Goal: Participate in discussion

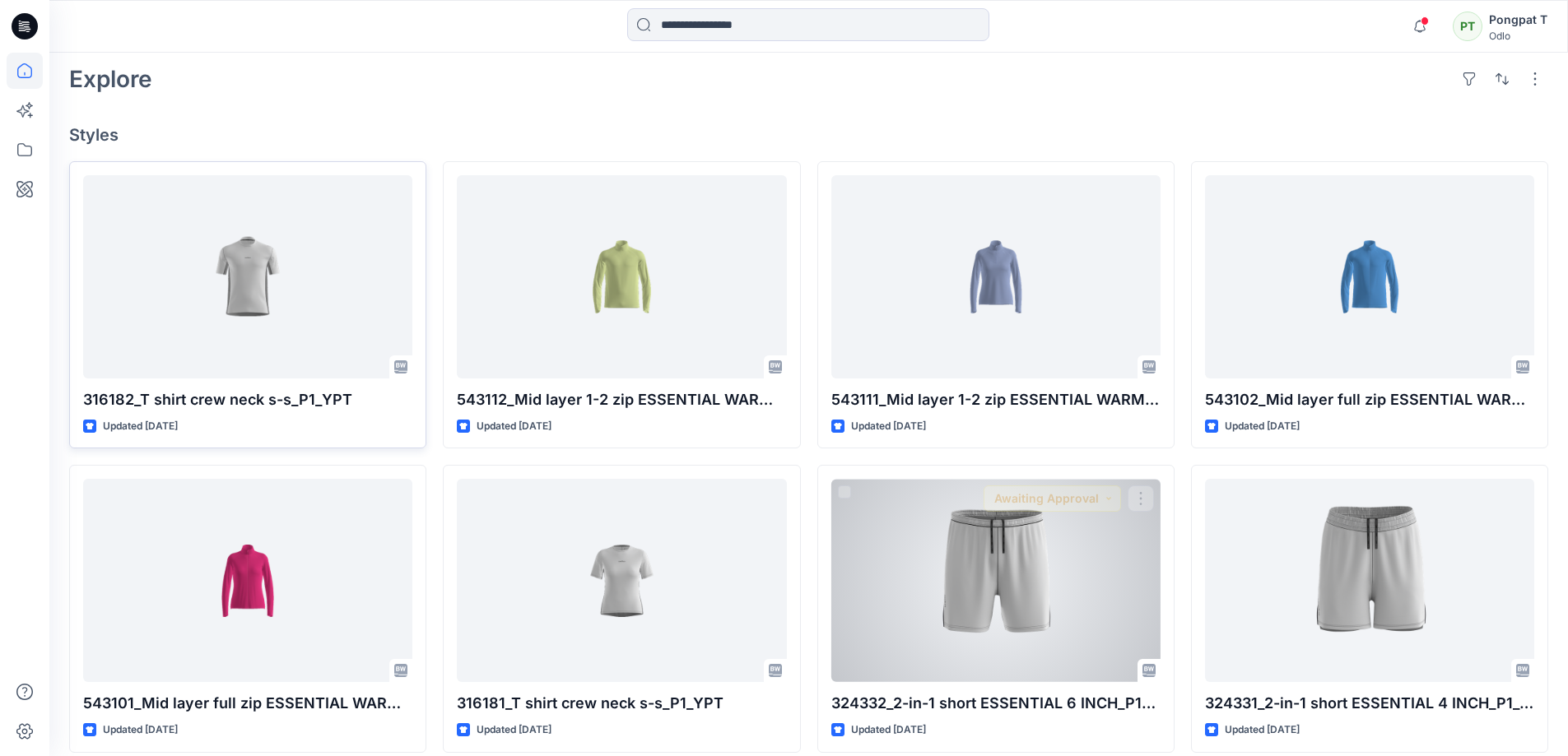
scroll to position [375, 0]
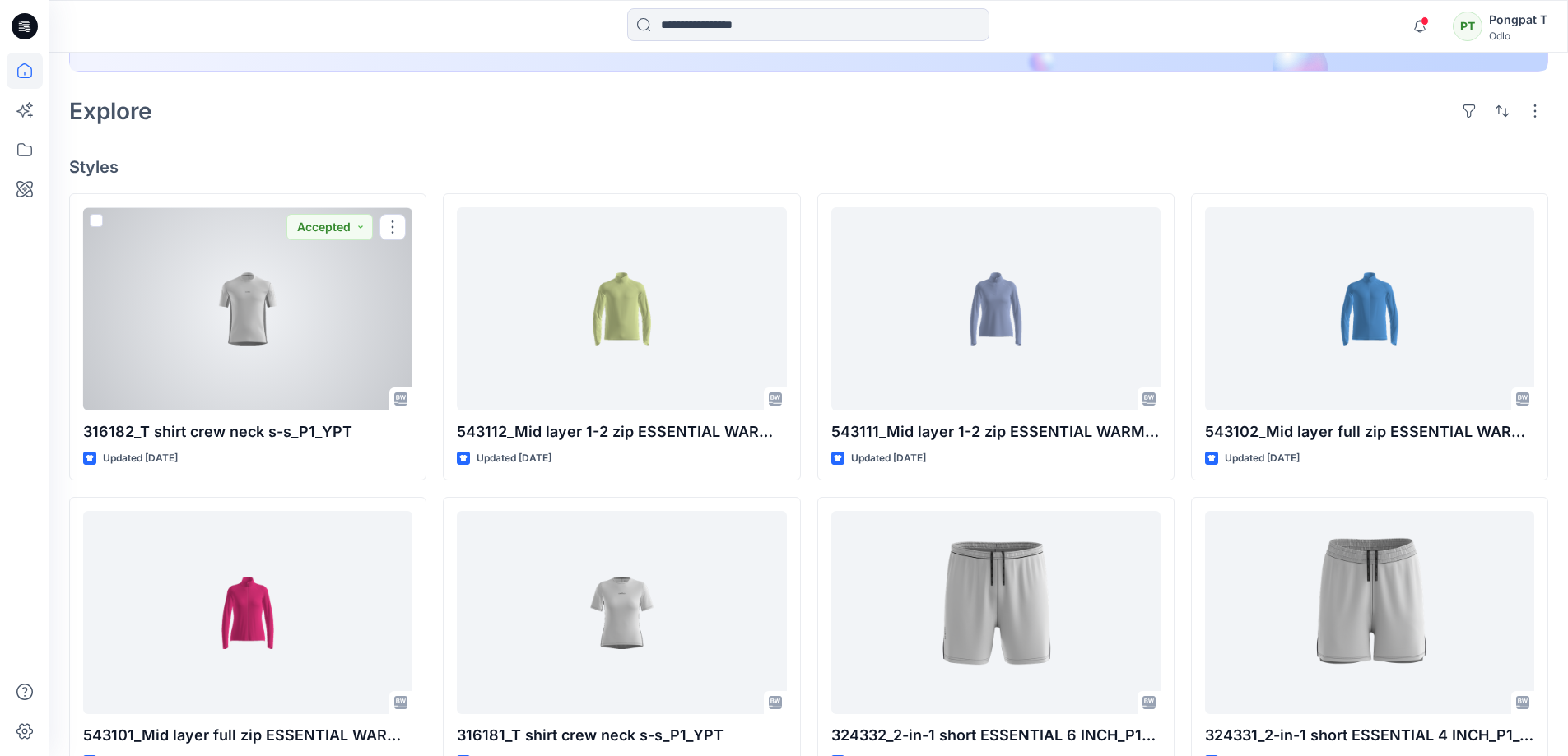
click at [262, 321] on div at bounding box center [248, 308] width 330 height 203
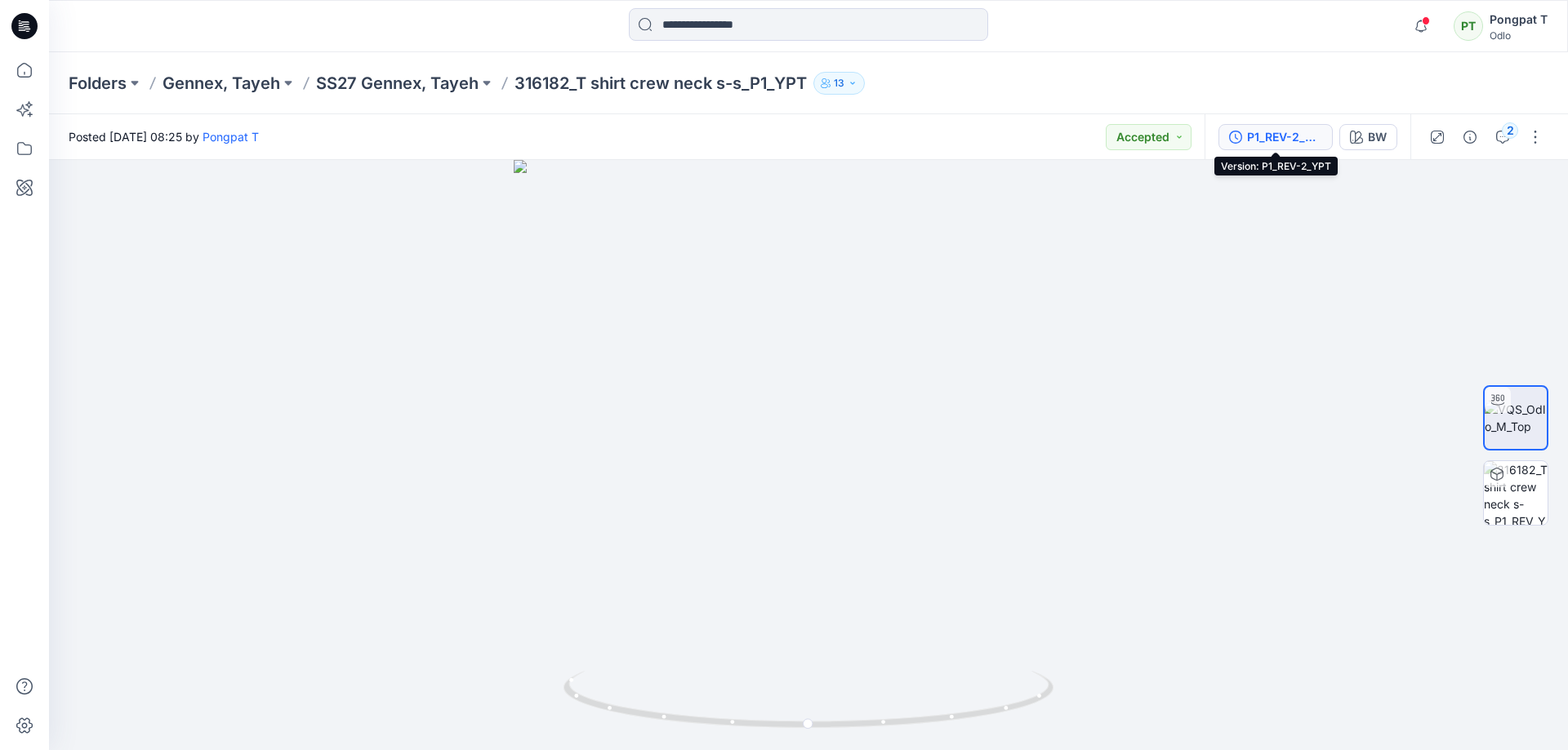
click at [1261, 142] on div "P1_REV-2_YPT" at bounding box center [1284, 137] width 76 height 18
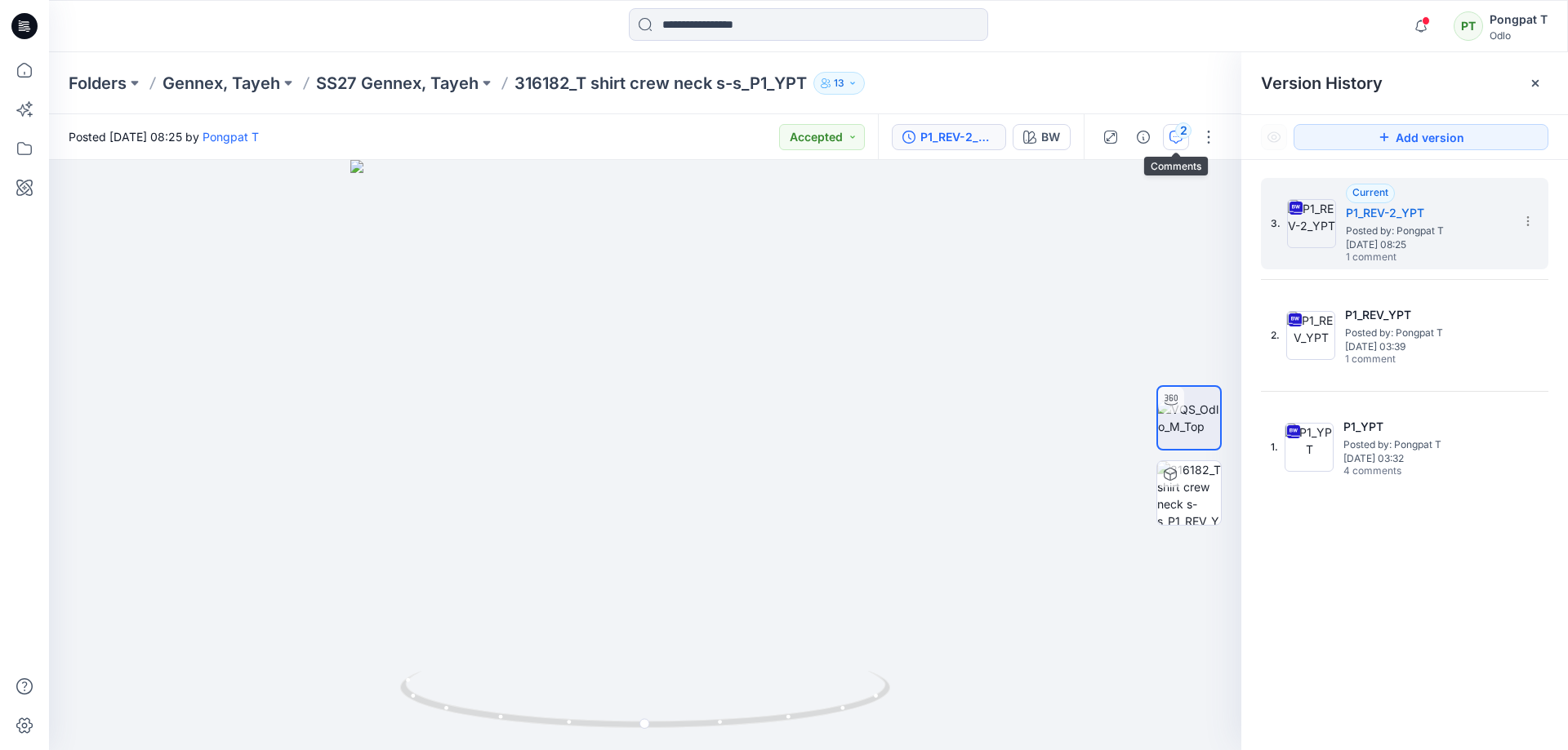
click at [1183, 141] on button "2" at bounding box center [1176, 137] width 26 height 26
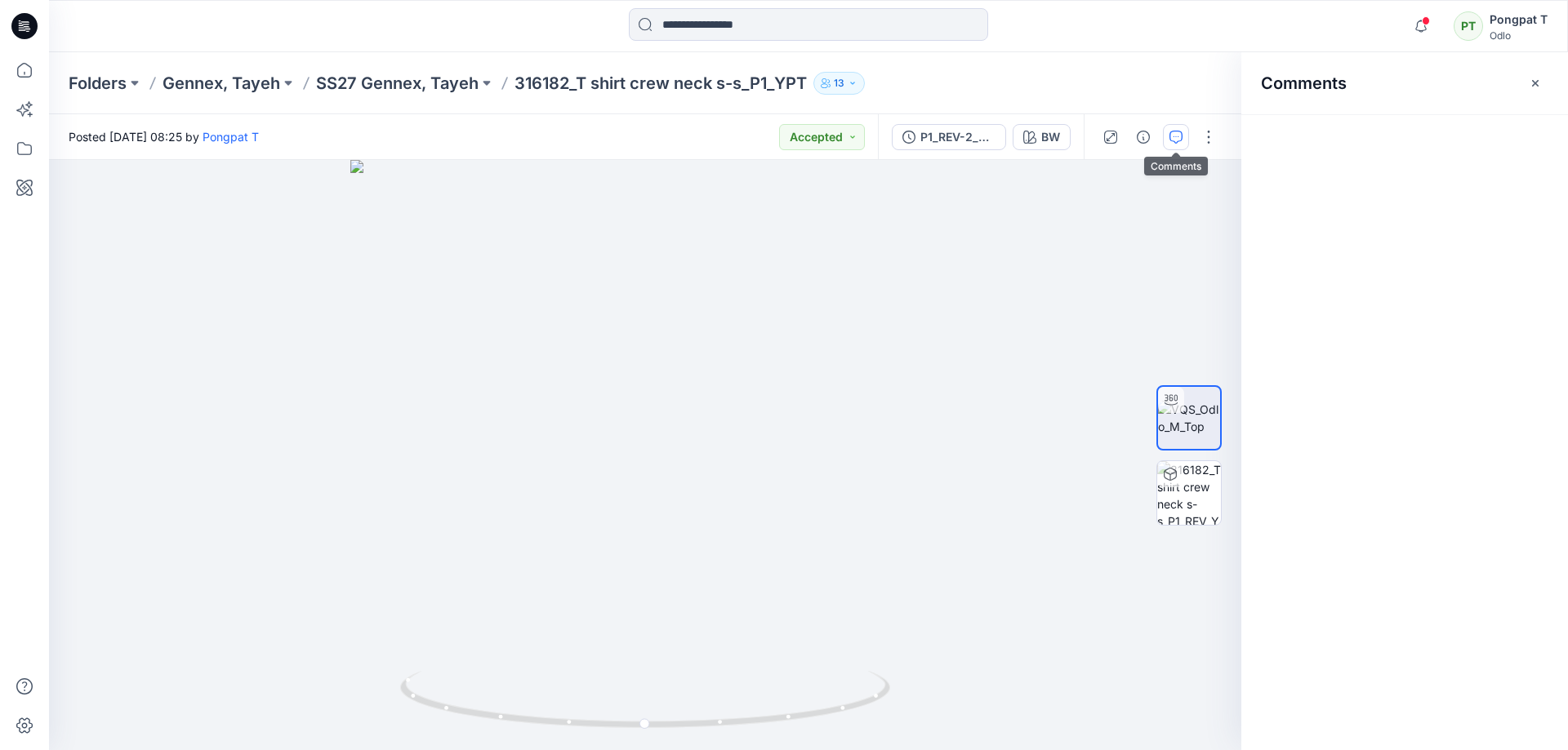
click at [1181, 127] on button "button" at bounding box center [1176, 137] width 26 height 26
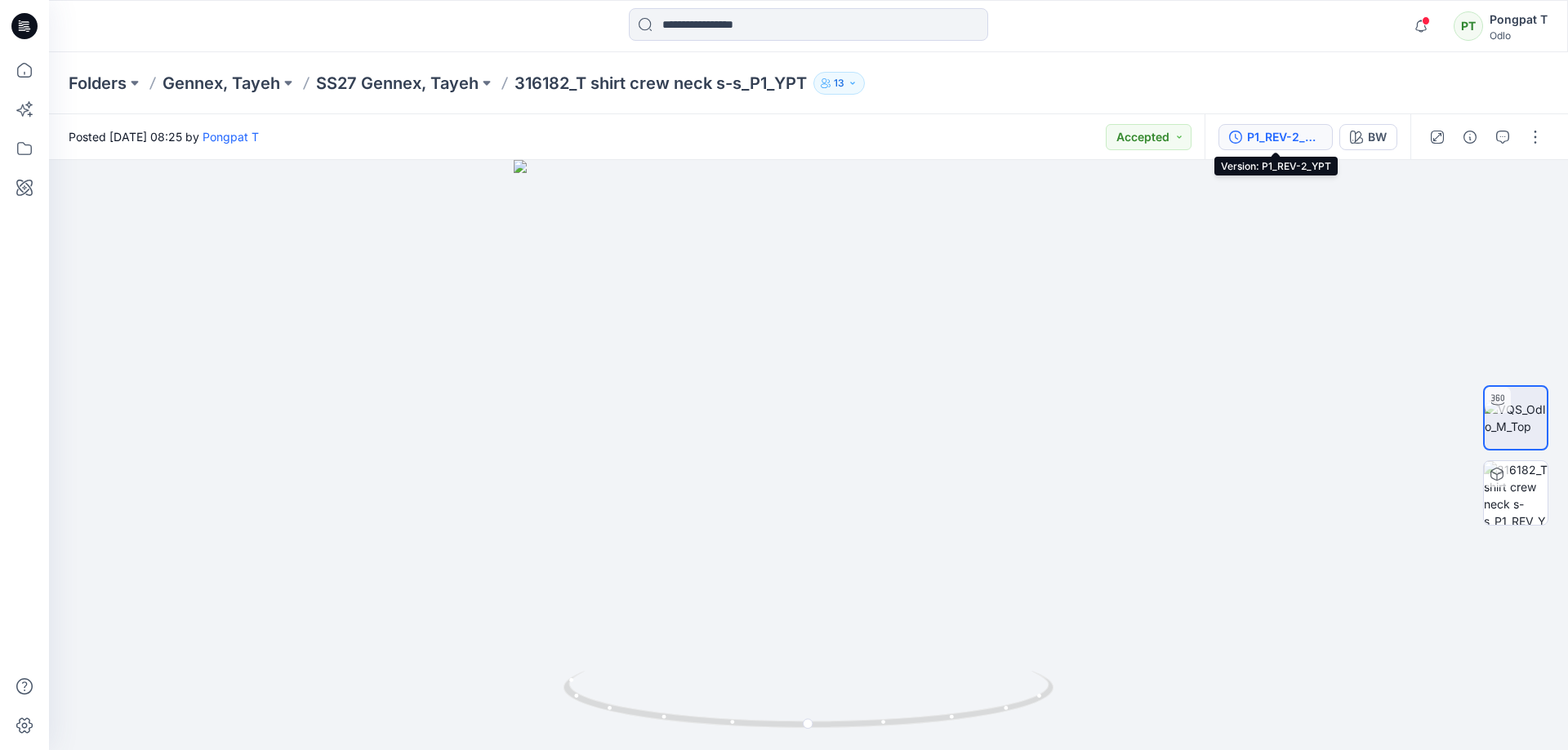
click at [1285, 135] on div "P1_REV-2_YPT" at bounding box center [1284, 137] width 76 height 18
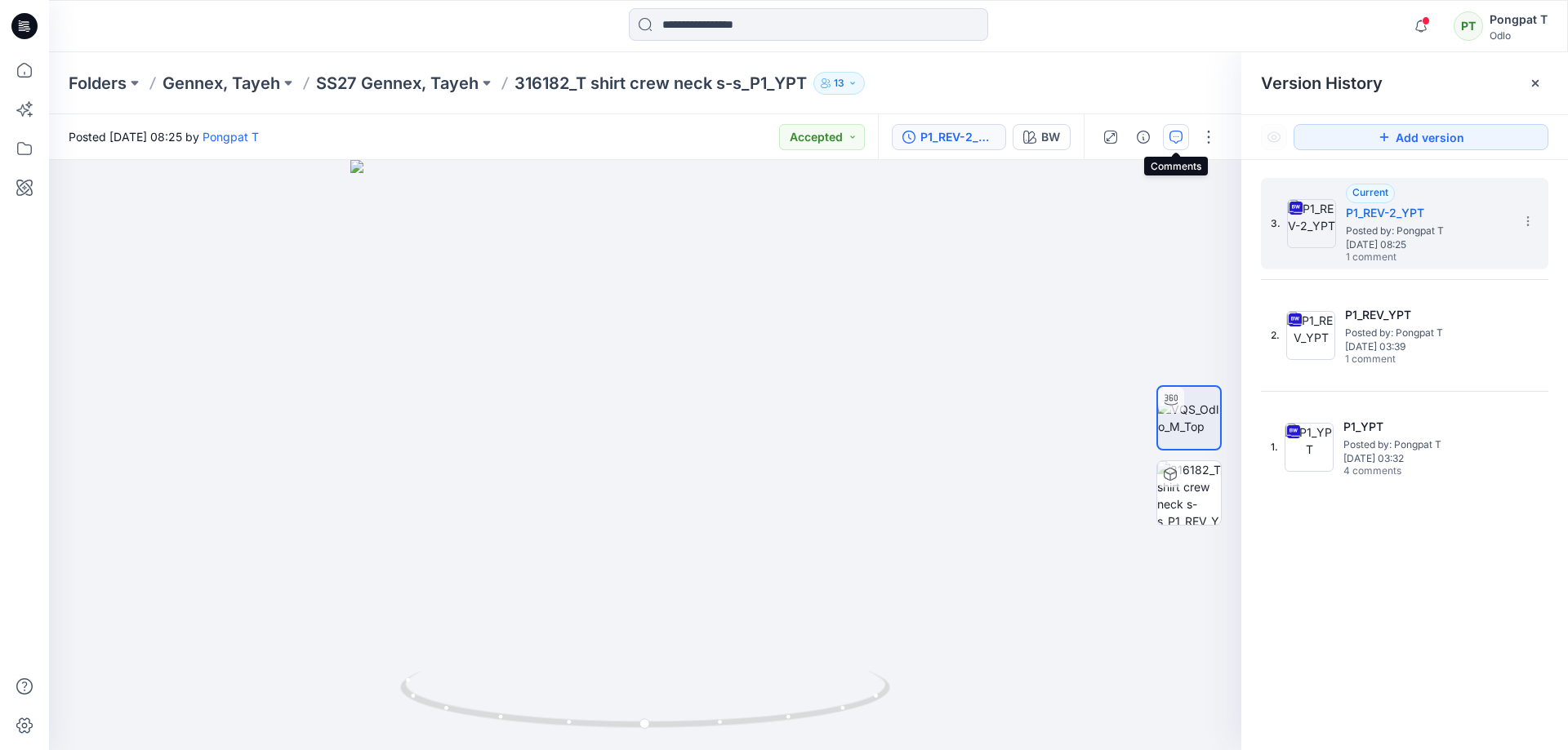
click at [1178, 138] on icon "button" at bounding box center [1176, 137] width 13 height 13
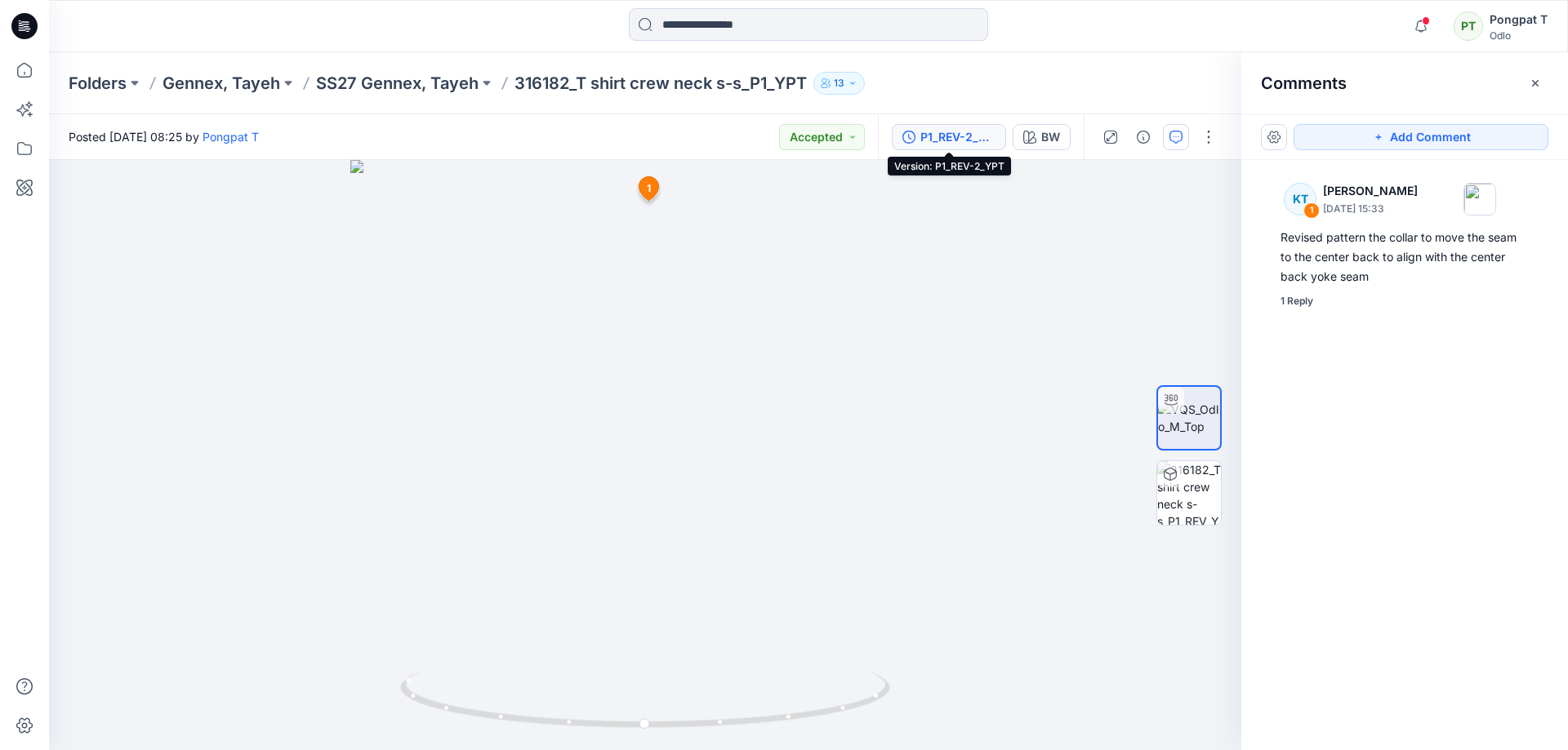
click at [952, 145] on div "P1_REV-2_YPT" at bounding box center [958, 137] width 76 height 18
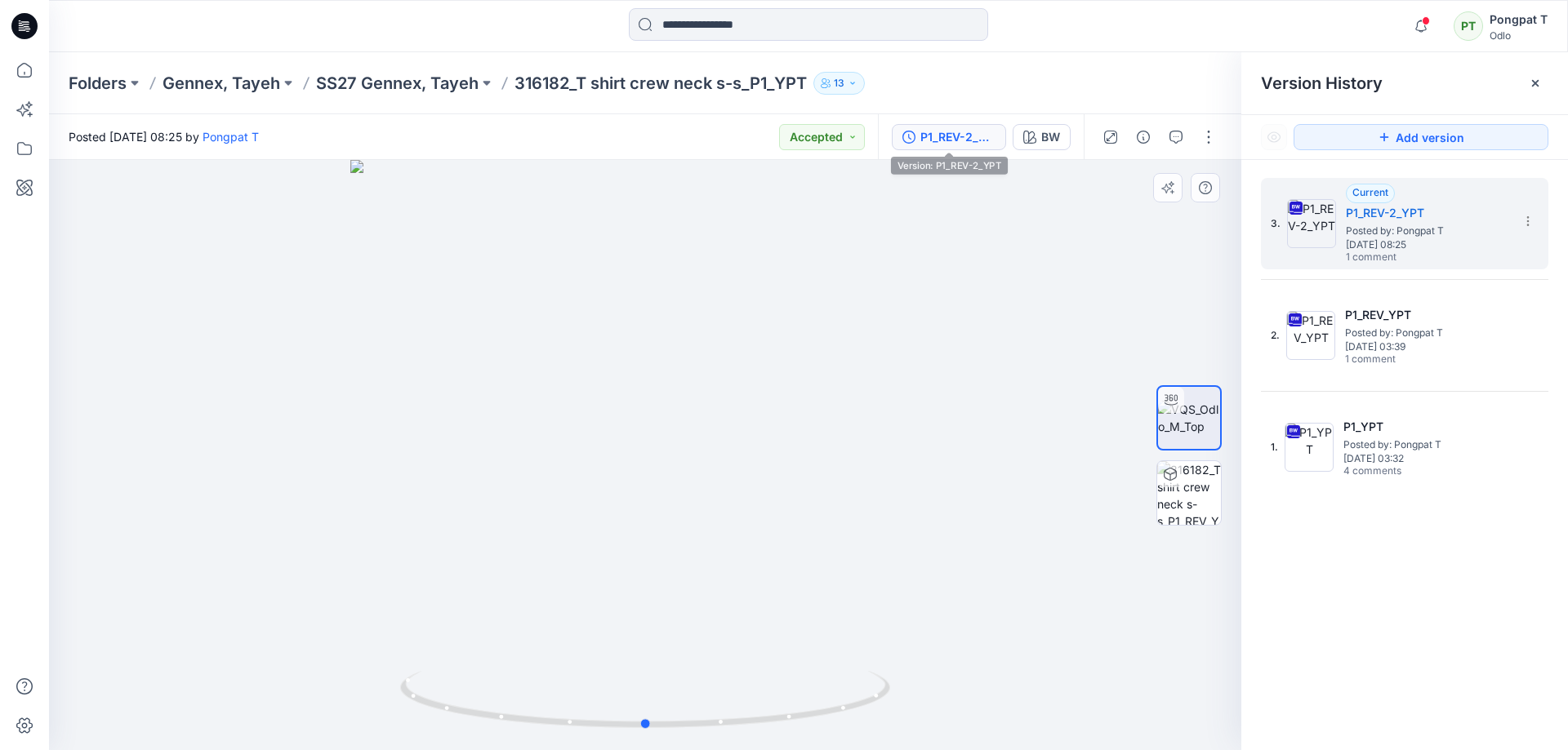
click at [1071, 686] on div at bounding box center [645, 455] width 1192 height 590
click at [175, 250] on div at bounding box center [645, 455] width 1192 height 590
click at [174, 251] on div at bounding box center [645, 455] width 1192 height 590
